Goal: Contribute content

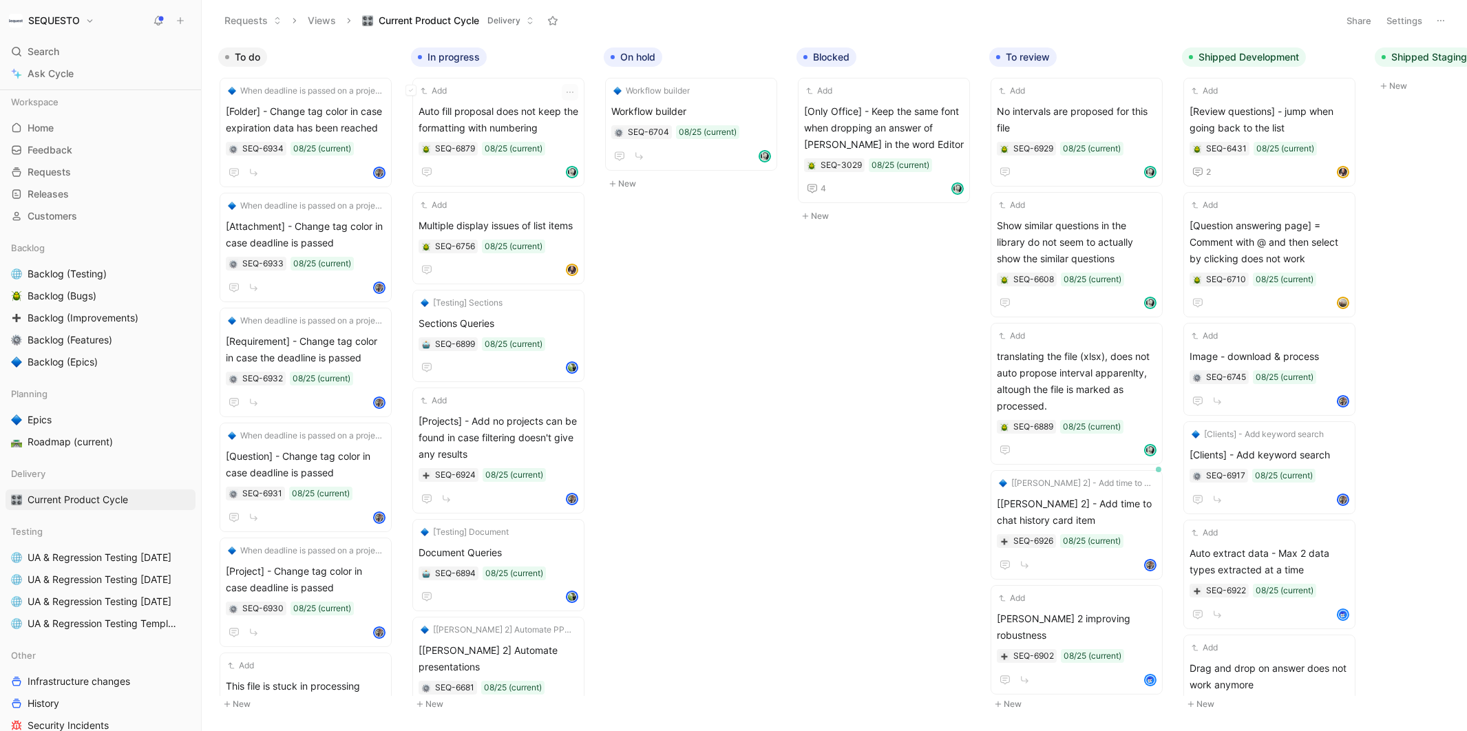
scroll to position [229, 0]
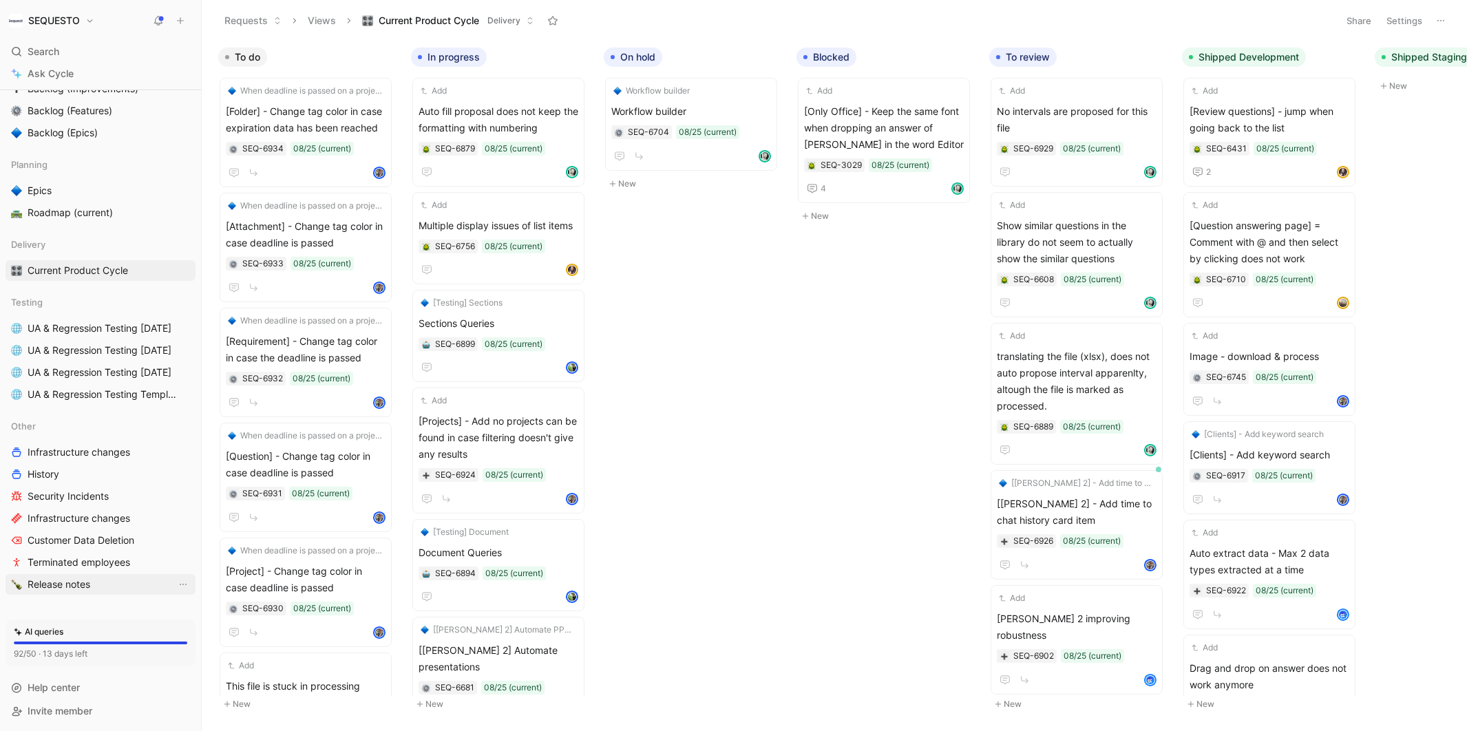
click at [72, 588] on span "Release notes" at bounding box center [59, 585] width 63 height 14
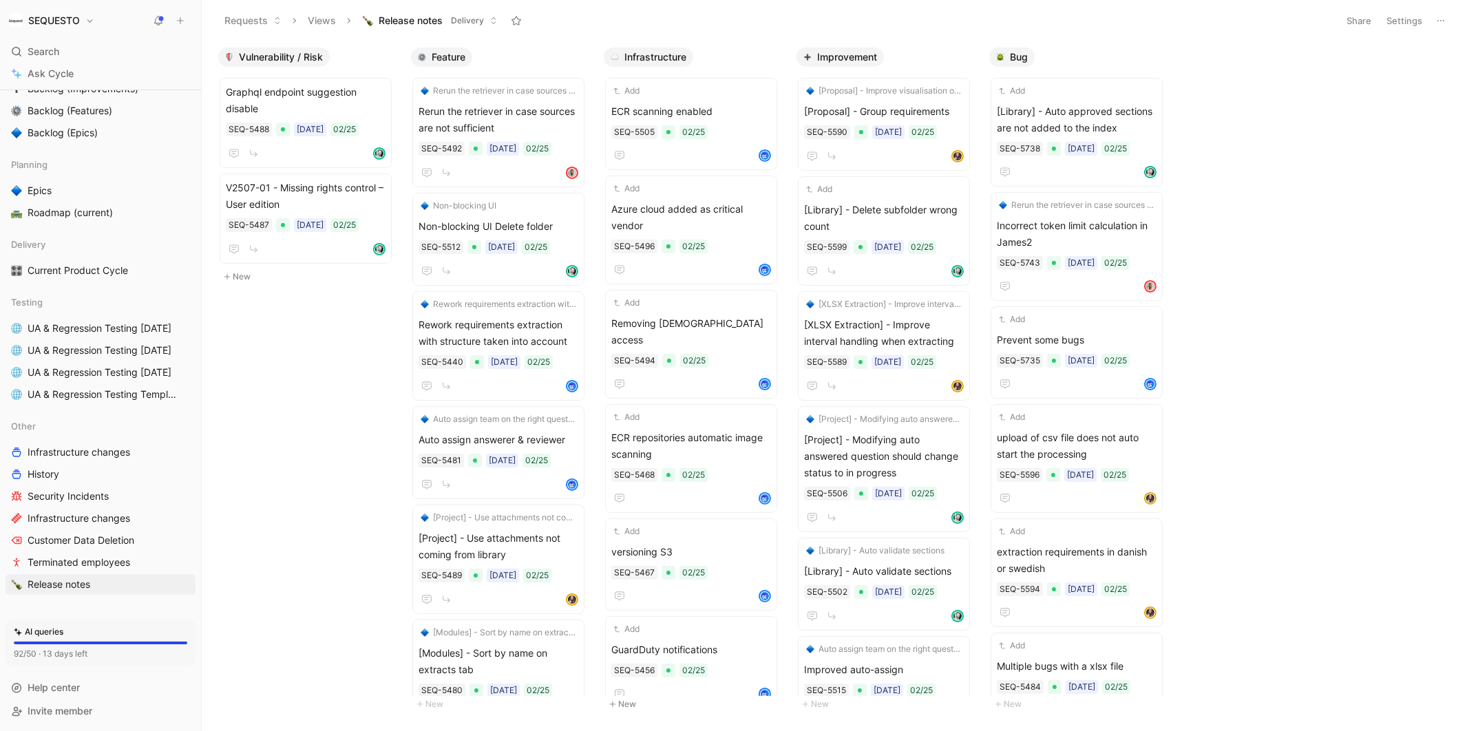
click at [1399, 23] on button "Settings" at bounding box center [1404, 20] width 48 height 19
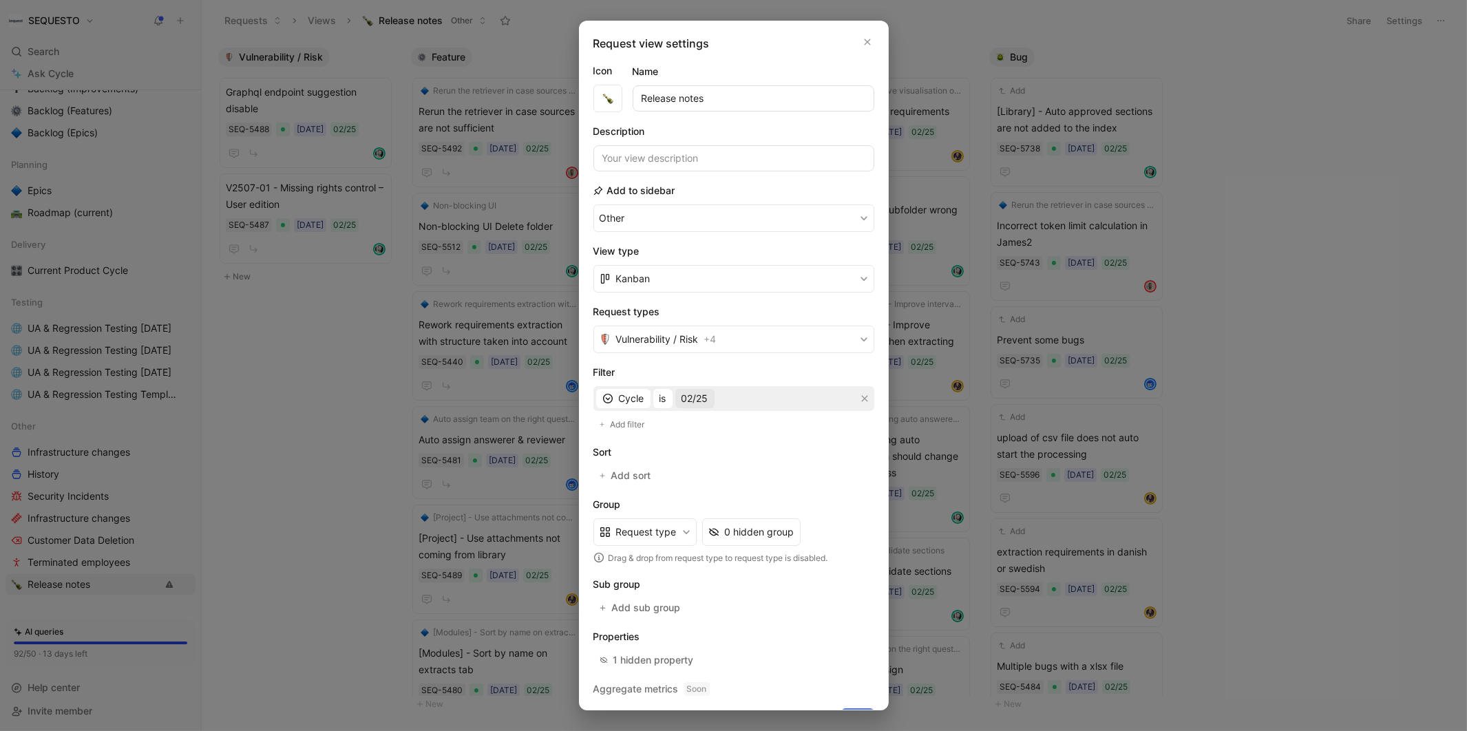
click at [695, 390] on span "02/25" at bounding box center [694, 398] width 27 height 17
click at [840, 544] on div at bounding box center [849, 542] width 19 height 12
click at [849, 642] on div at bounding box center [854, 645] width 10 height 10
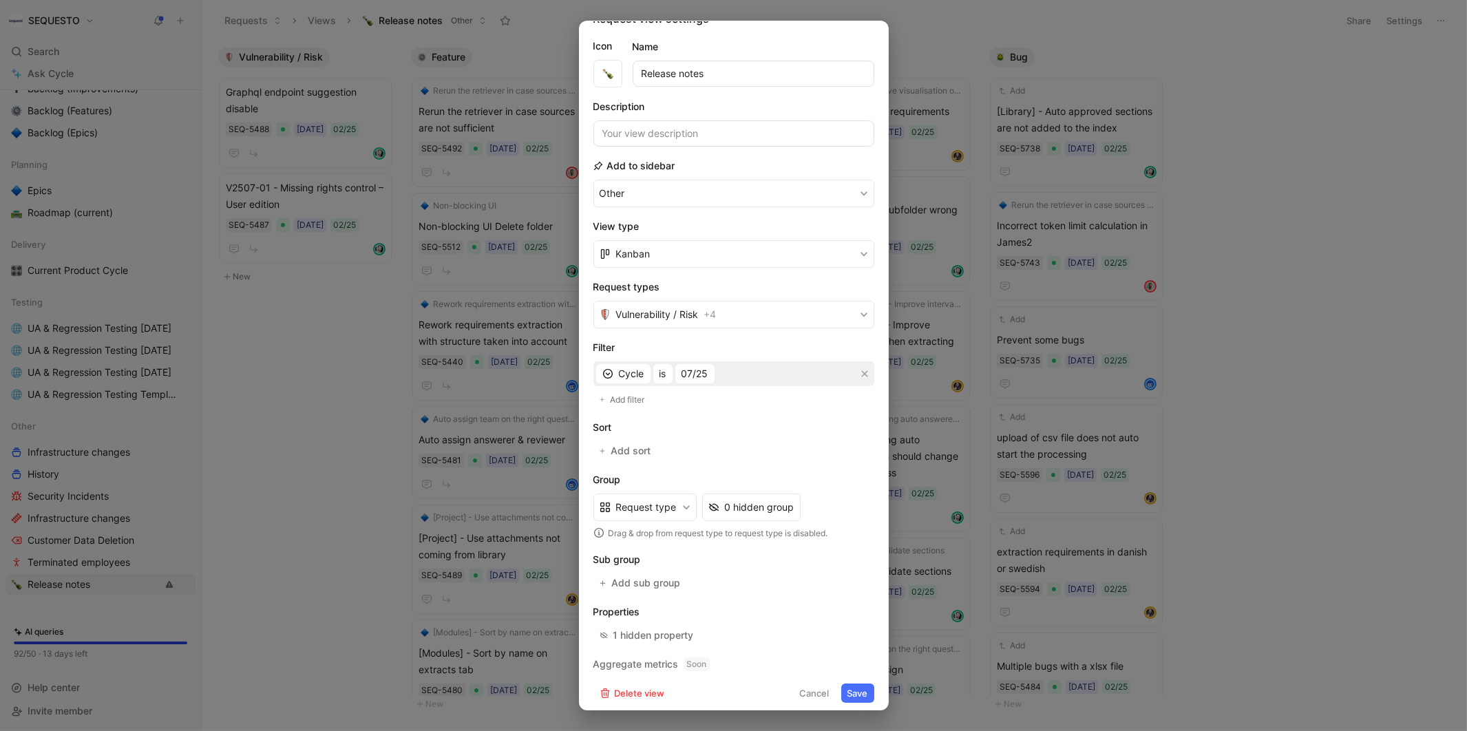
click at [856, 687] on button "Save" at bounding box center [857, 693] width 33 height 19
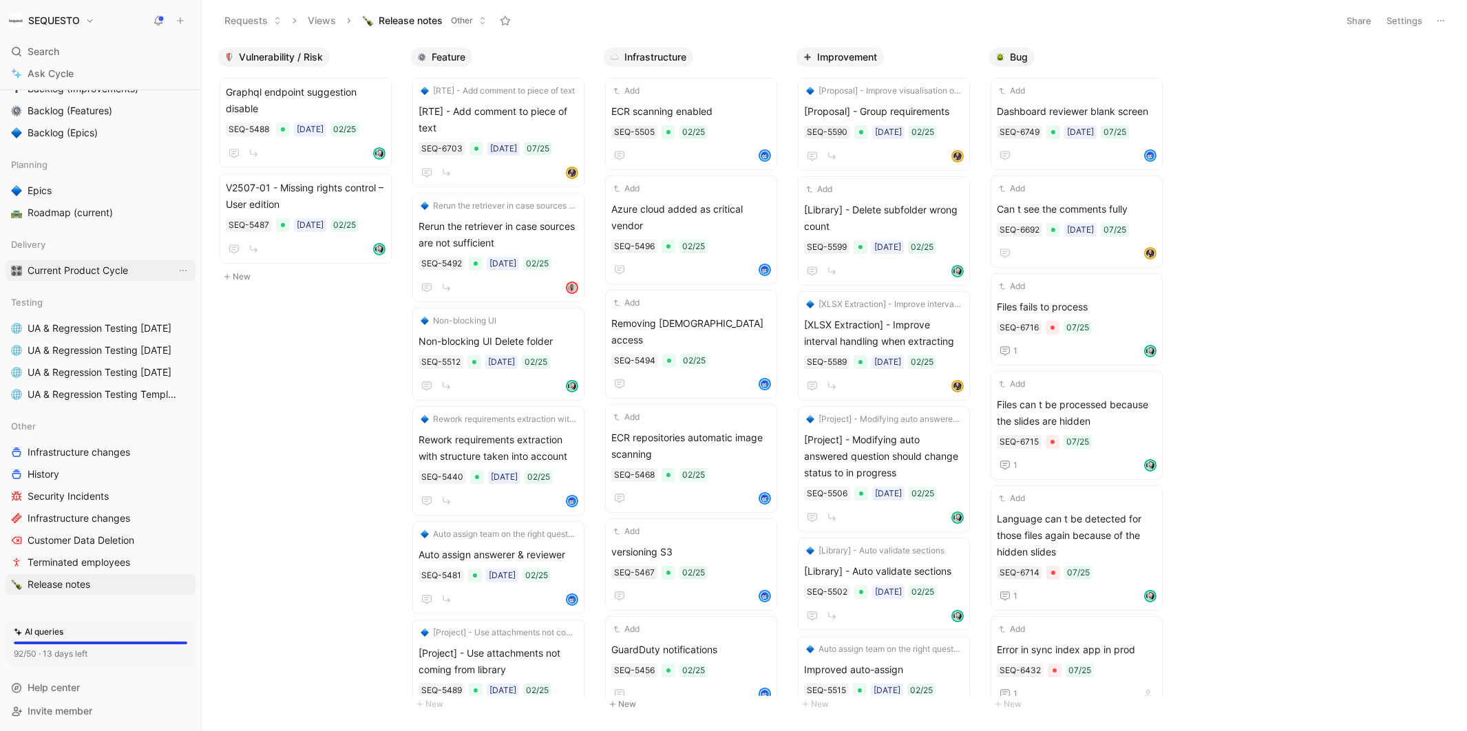
click at [50, 272] on span "Current Product Cycle" at bounding box center [78, 271] width 100 height 14
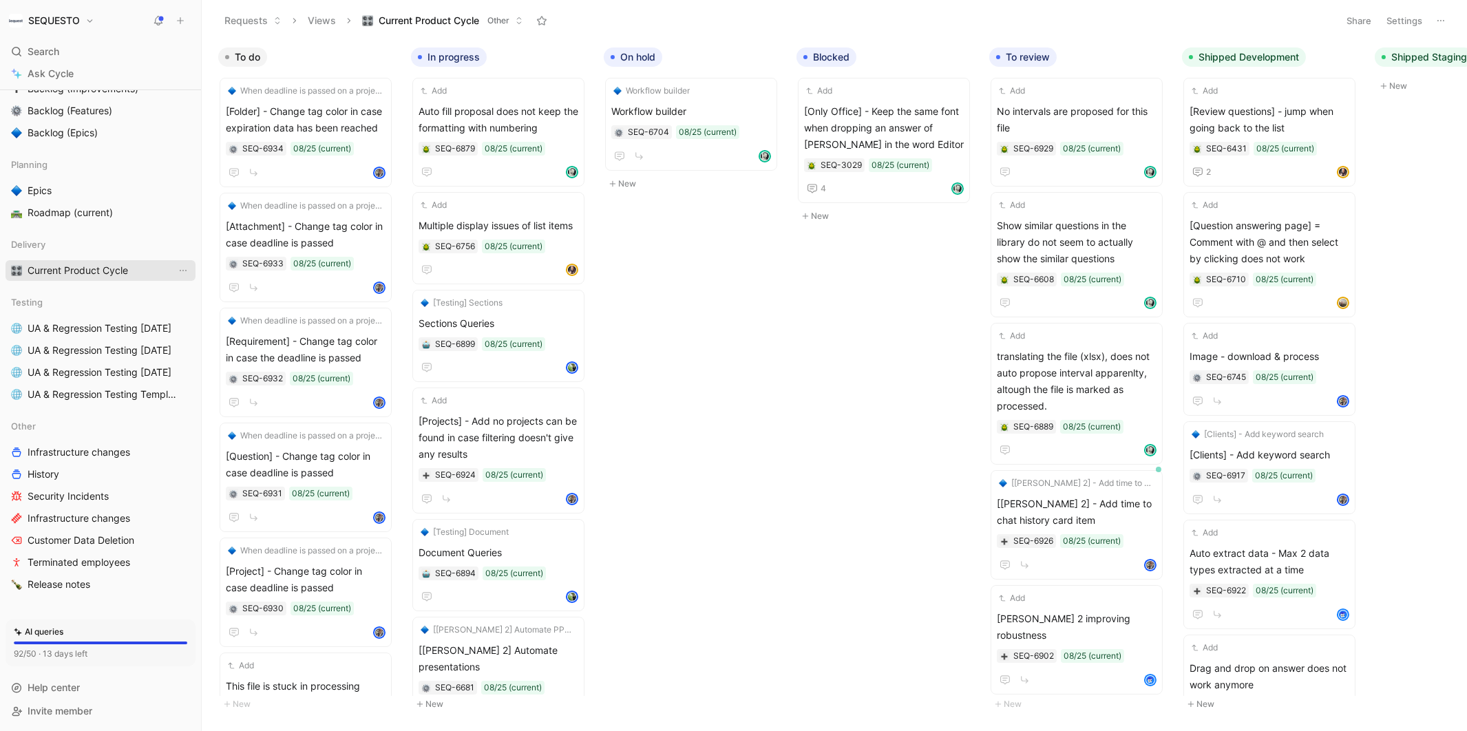
click at [84, 265] on span "Current Product Cycle" at bounding box center [78, 271] width 100 height 14
click at [365, 54] on button "button" at bounding box center [371, 57] width 14 height 14
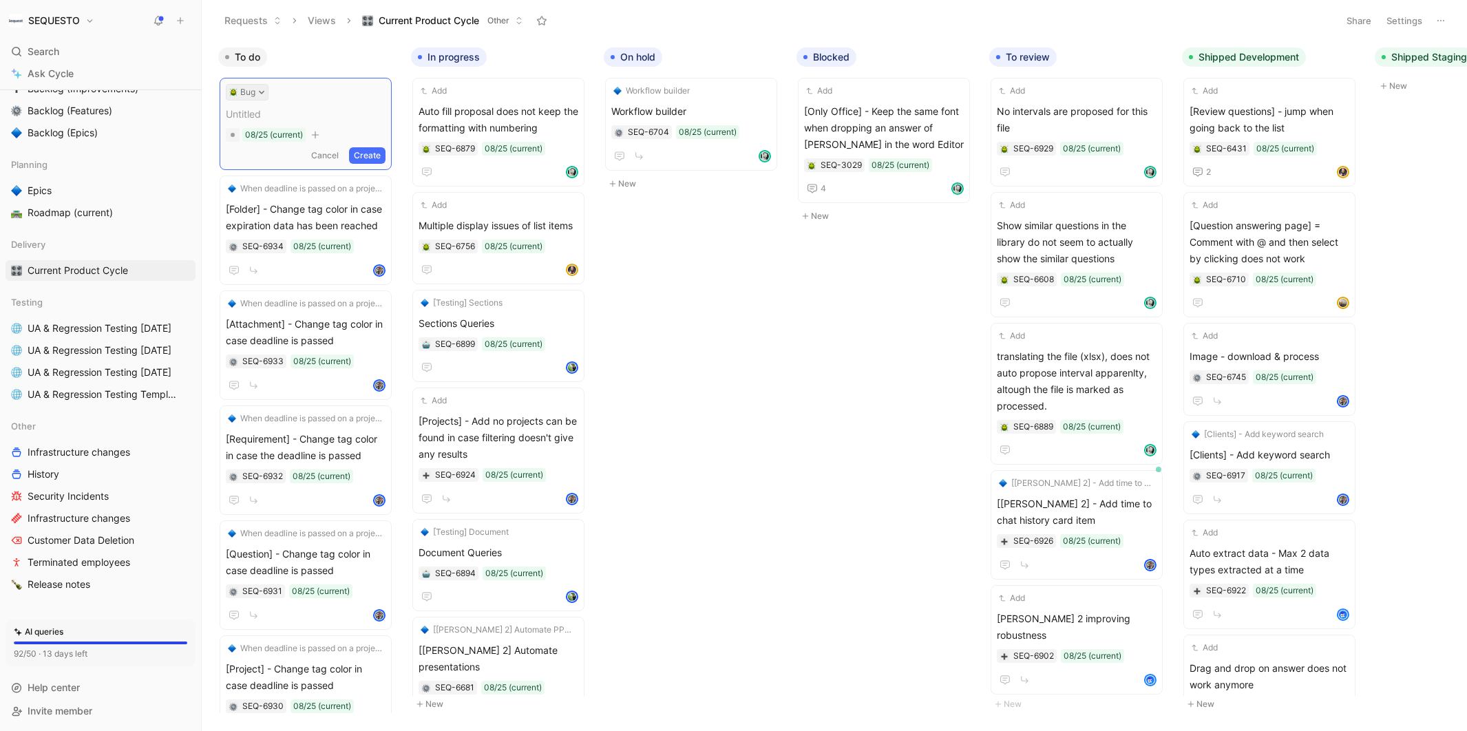
click at [263, 90] on icon at bounding box center [261, 92] width 7 height 7
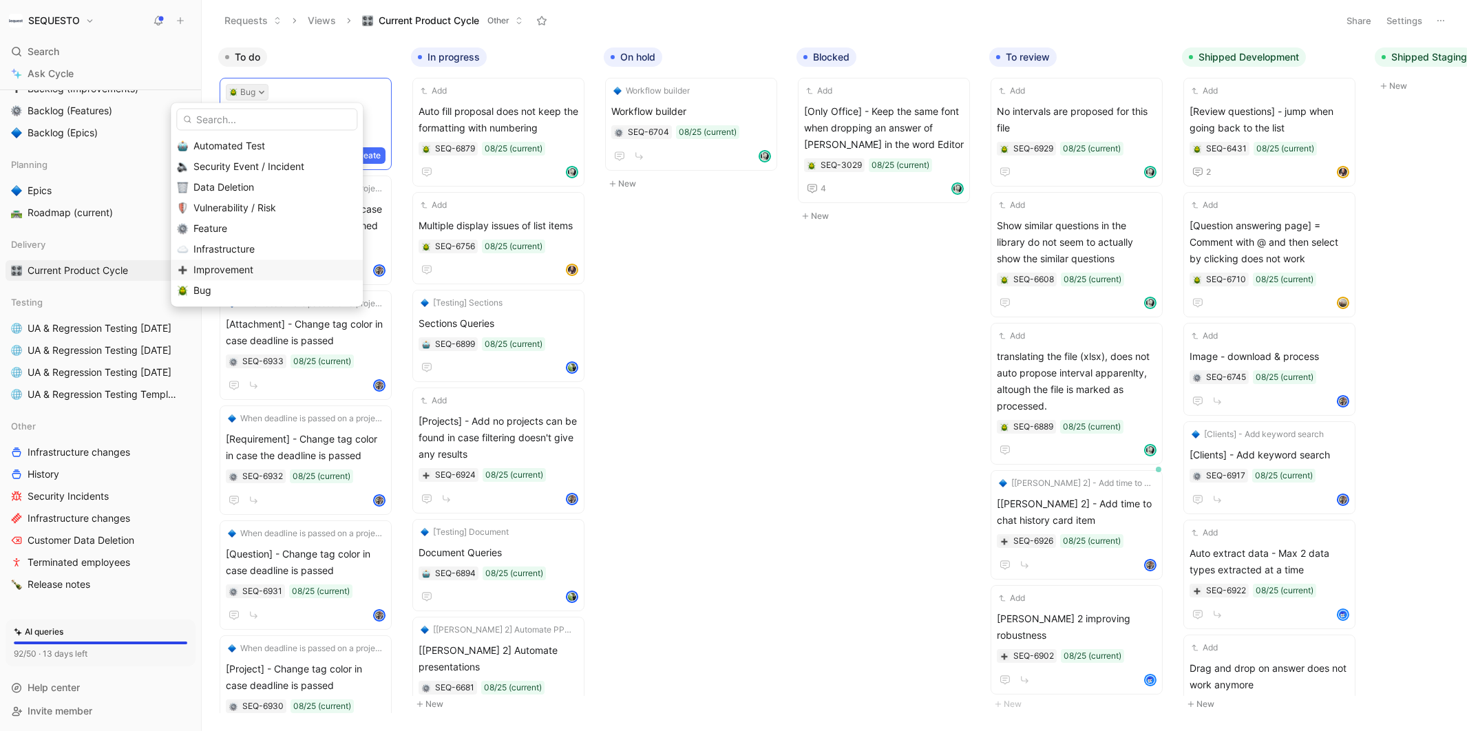
click at [220, 266] on span "Improvement" at bounding box center [223, 270] width 60 height 12
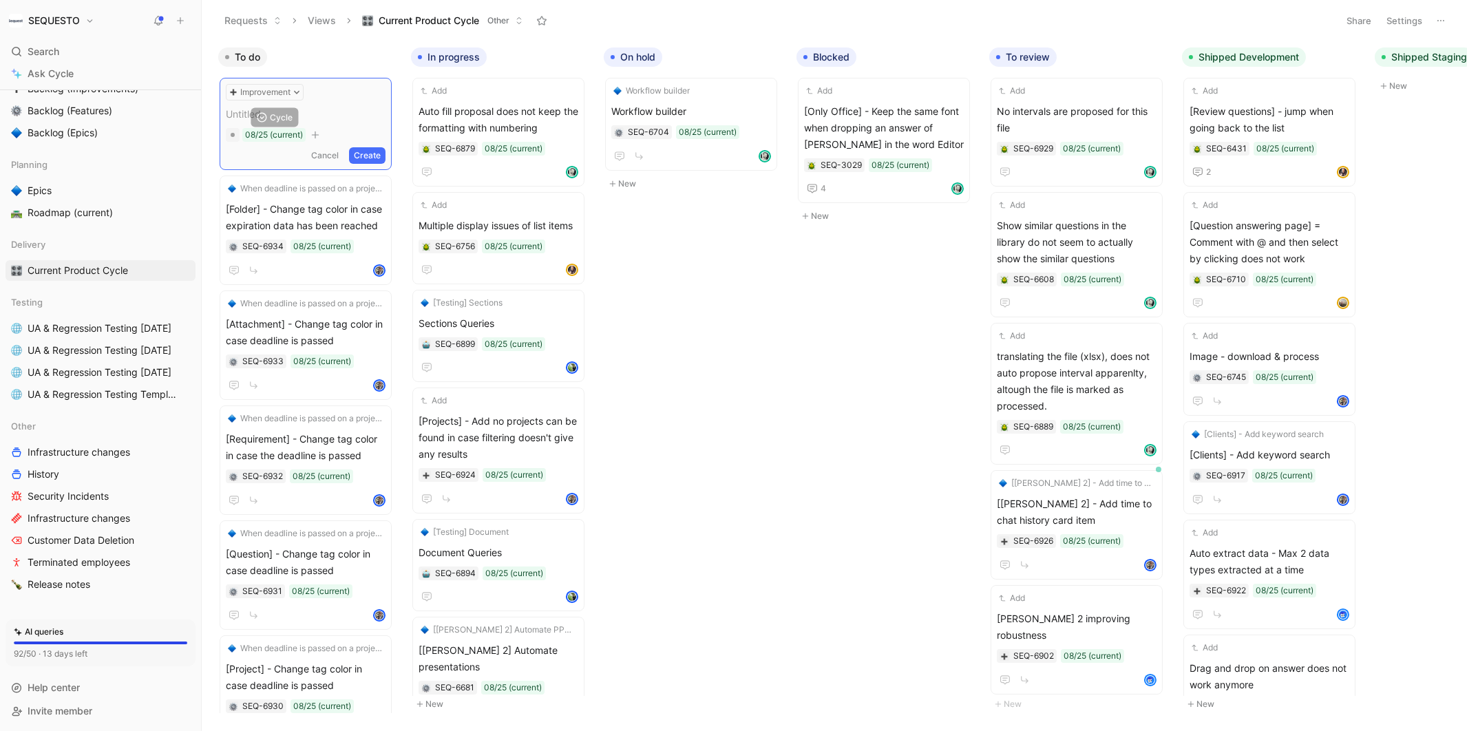
click at [251, 116] on span at bounding box center [306, 114] width 160 height 17
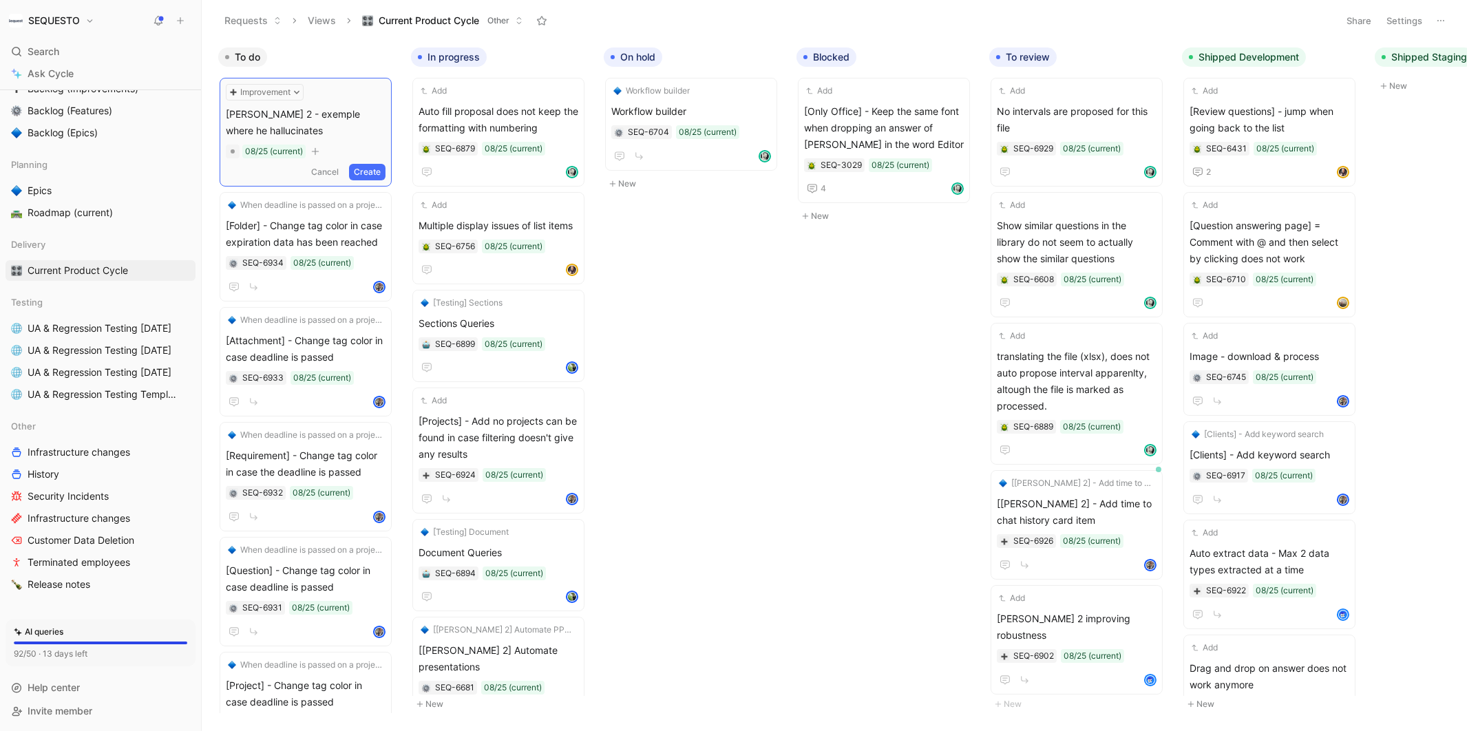
click at [375, 176] on button "Create" at bounding box center [367, 172] width 36 height 17
click at [308, 120] on span "[PERSON_NAME] 2 - exemple where he hallucinates" at bounding box center [306, 119] width 160 height 33
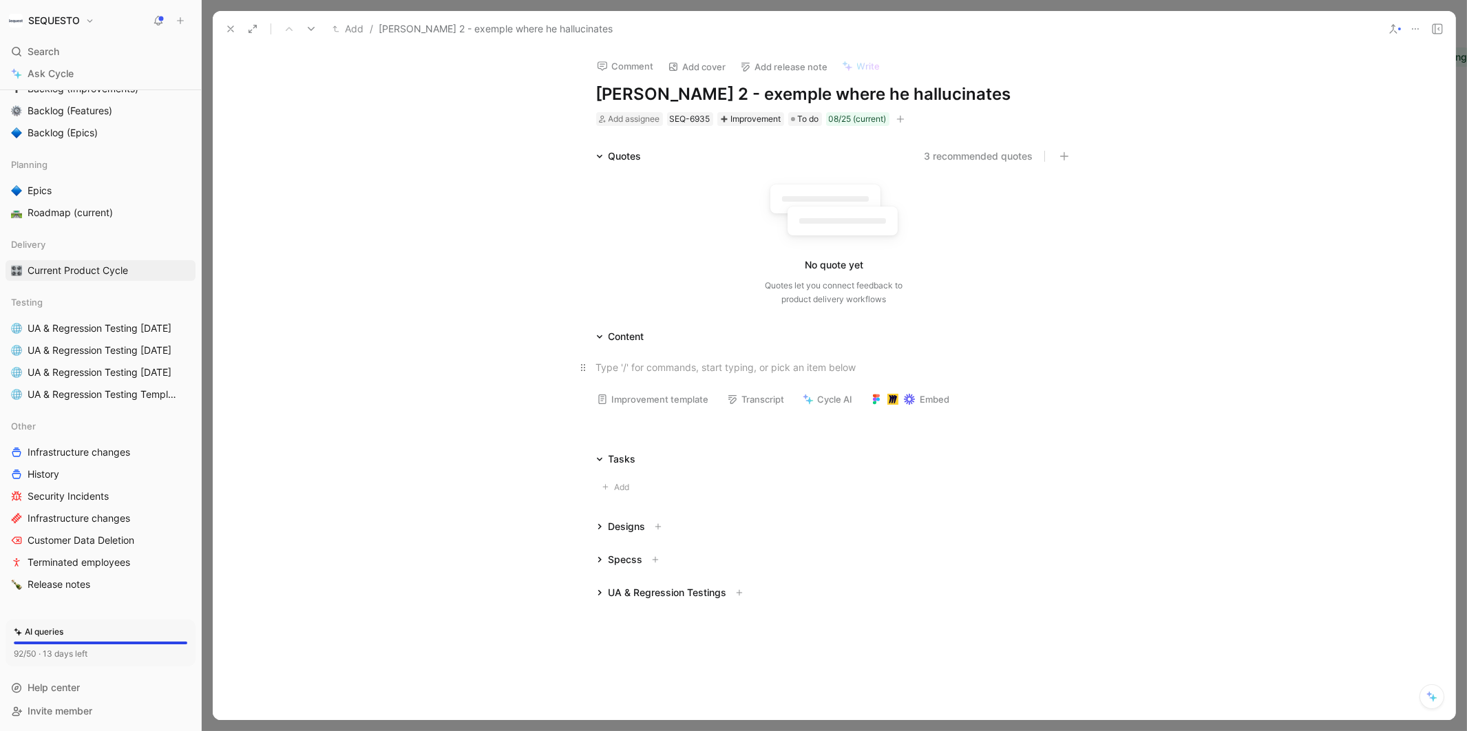
click at [633, 368] on div at bounding box center [834, 367] width 476 height 14
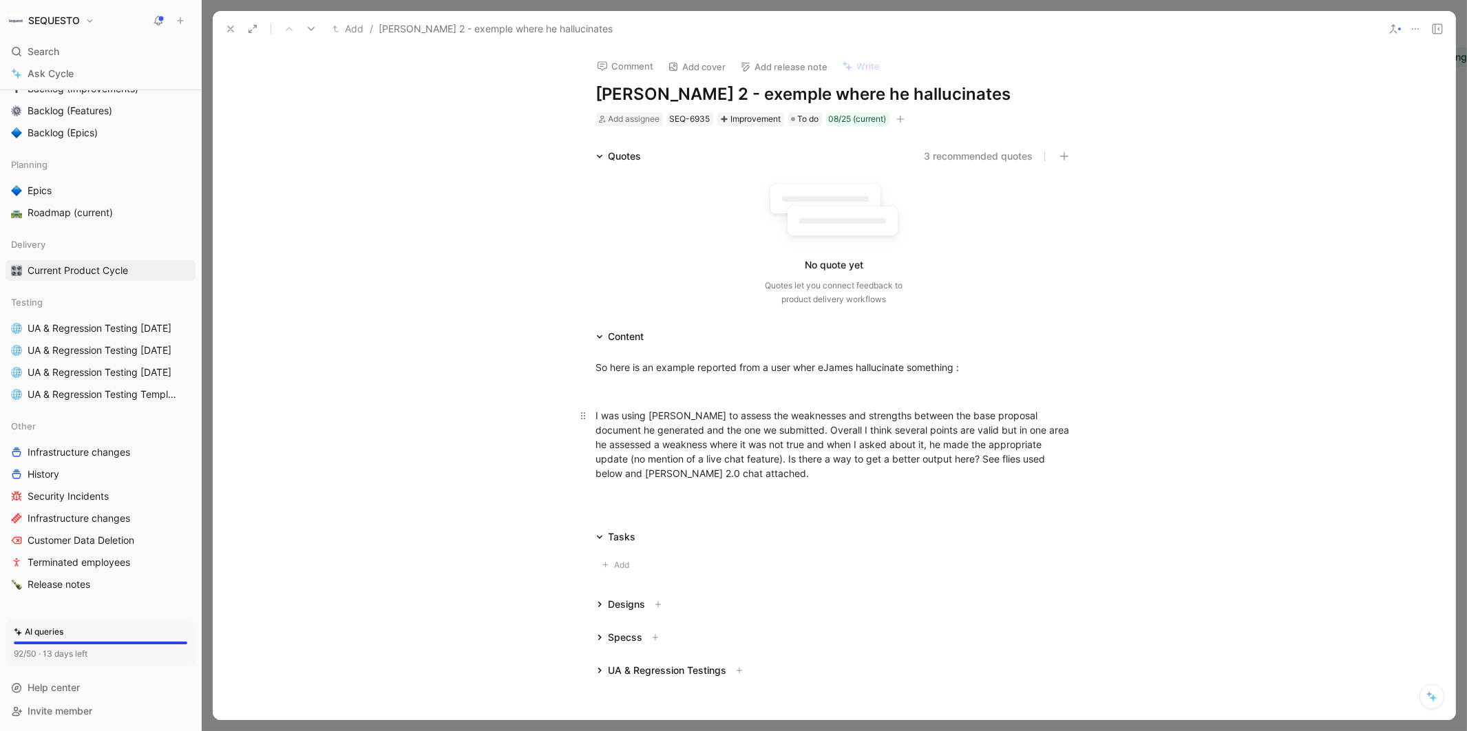
click at [593, 414] on p "I was using [PERSON_NAME] to assess the weaknesses and strengths between the ba…" at bounding box center [834, 444] width 529 height 81
click at [710, 472] on div "“I was using [PERSON_NAME] to assess the weaknesses and strengths between the b…" at bounding box center [834, 444] width 476 height 72
click at [657, 506] on div at bounding box center [834, 504] width 1242 height 17
click at [608, 525] on div at bounding box center [834, 517] width 476 height 14
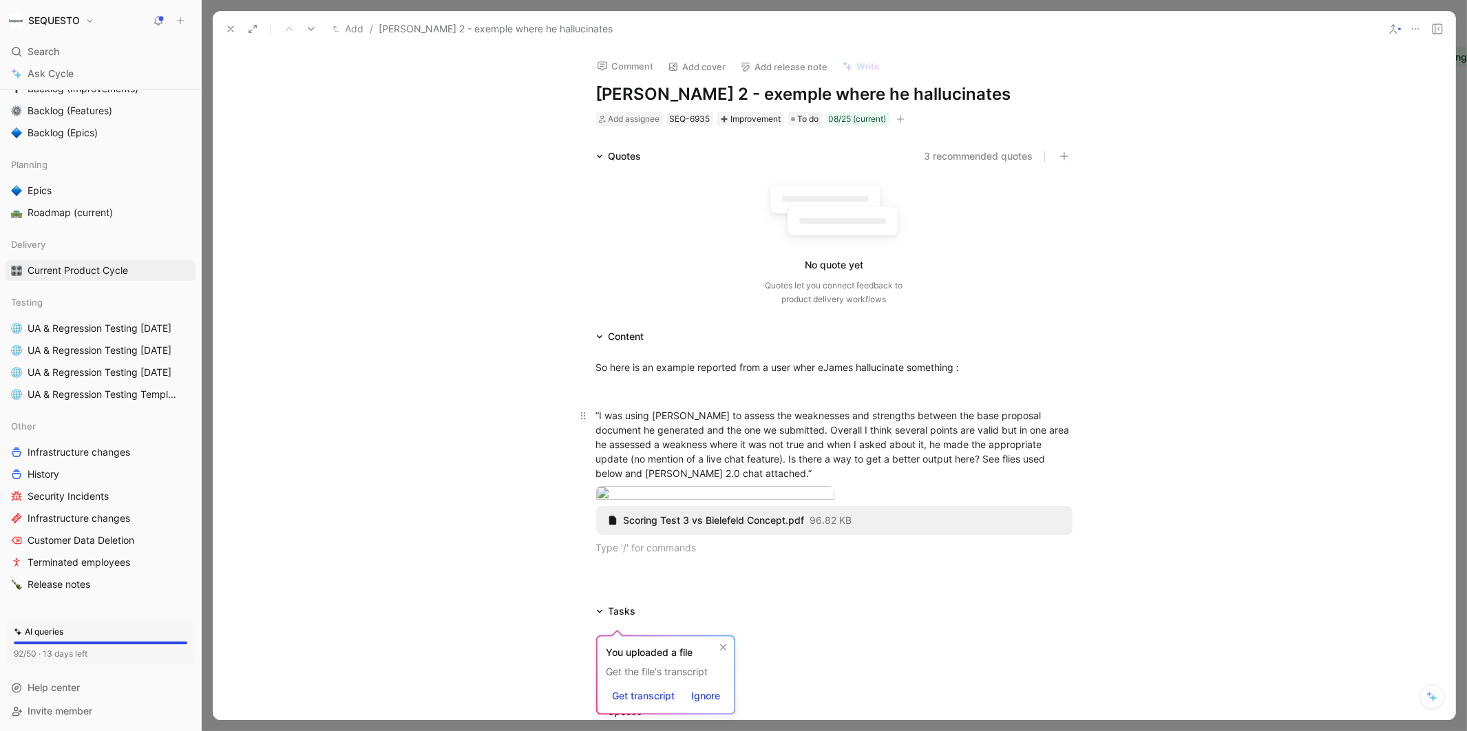
click at [730, 472] on div "“I was using [PERSON_NAME] to assess the weaknesses and strengths between the b…" at bounding box center [834, 444] width 476 height 72
click at [853, 505] on div at bounding box center [834, 495] width 476 height 19
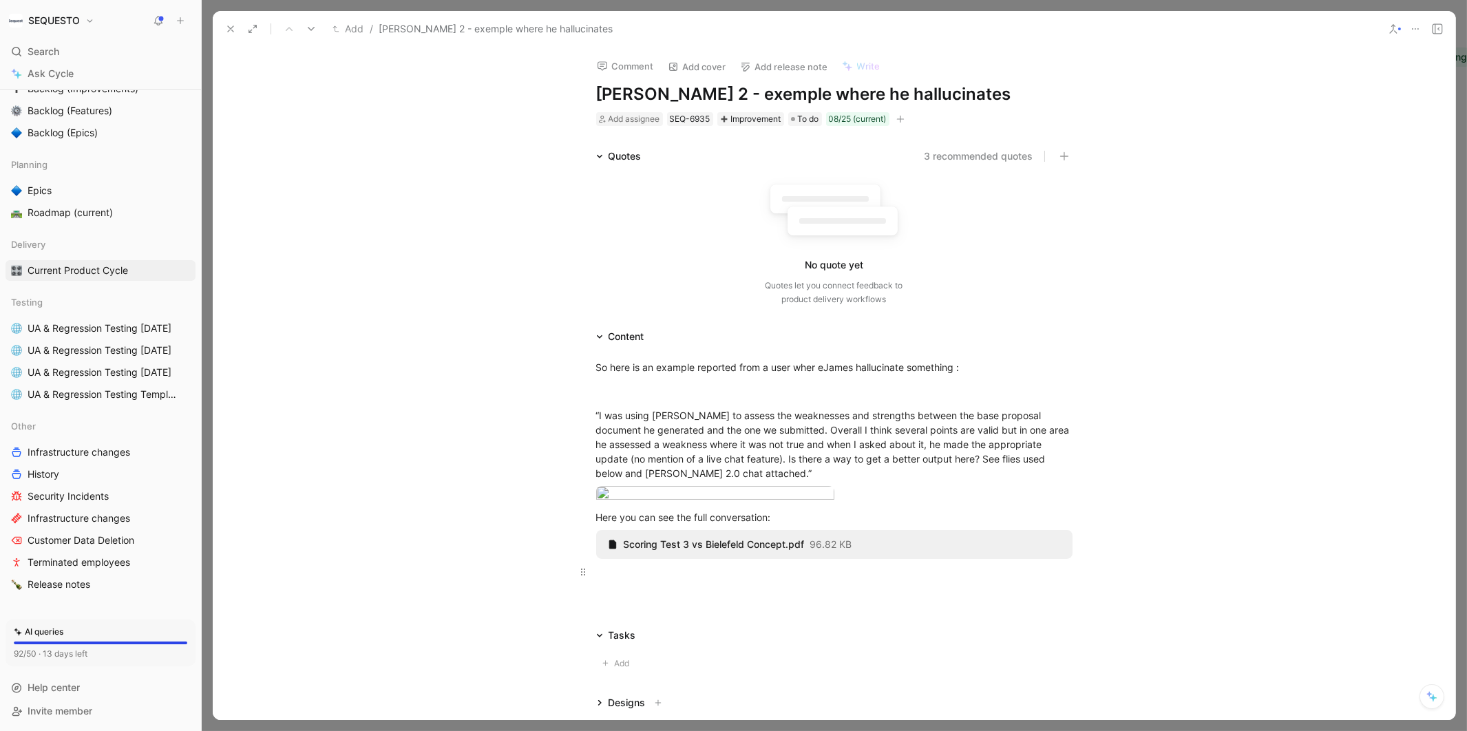
click at [635, 583] on p at bounding box center [834, 571] width 529 height 23
click at [623, 120] on span "Add assignee" at bounding box center [634, 119] width 52 height 10
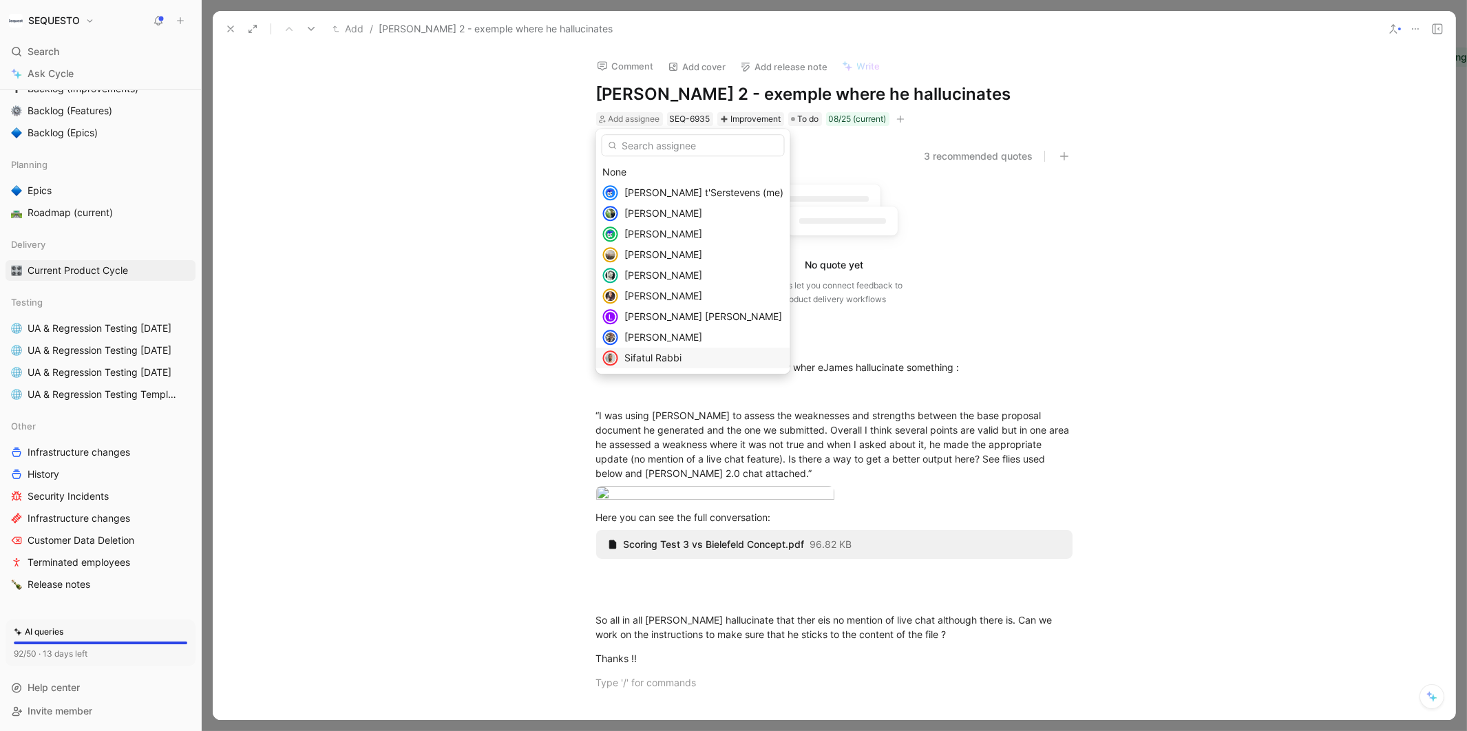
click at [642, 354] on span "Sifatul Rabbi" at bounding box center [652, 358] width 57 height 12
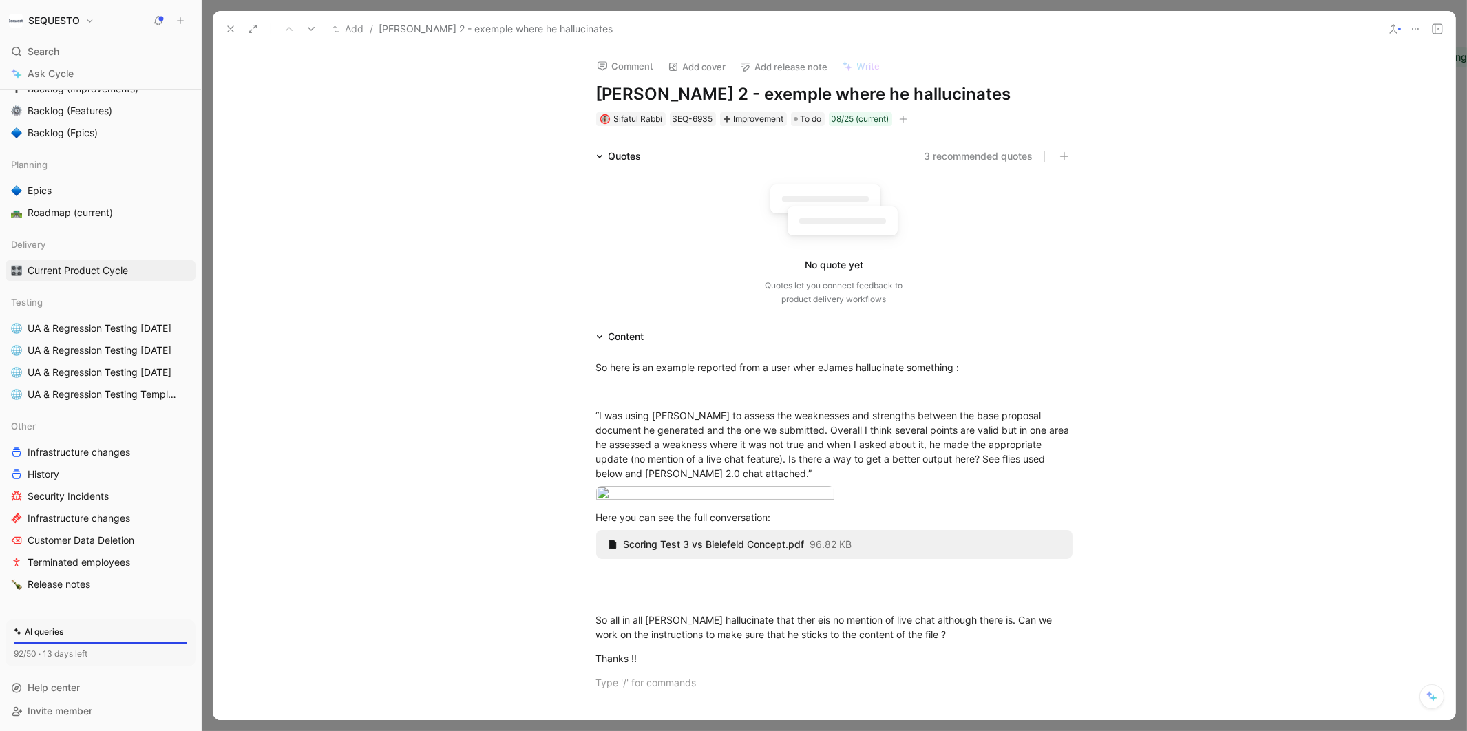
click at [231, 26] on icon at bounding box center [230, 28] width 11 height 11
